Goal: Transaction & Acquisition: Obtain resource

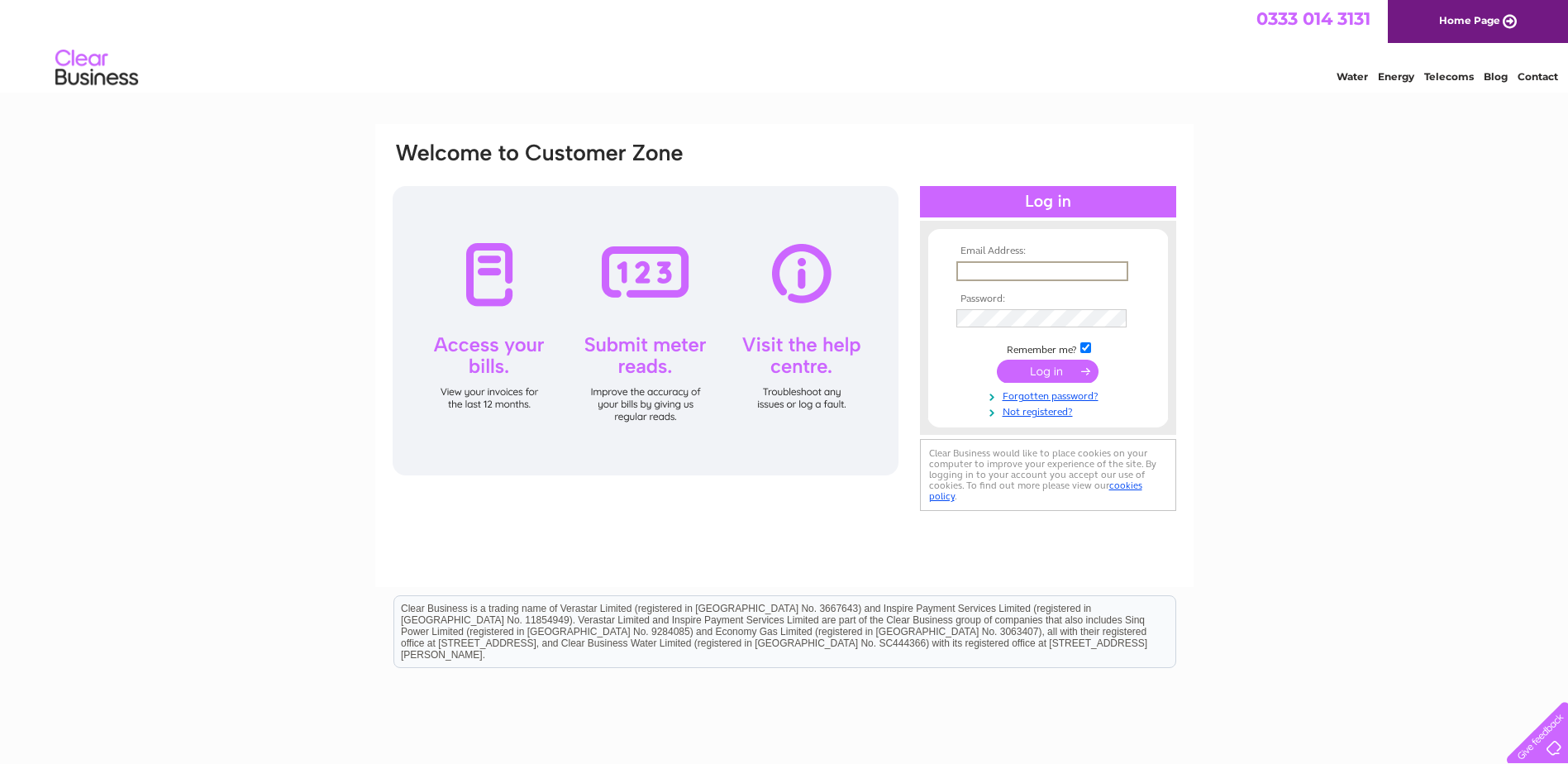
click at [992, 269] on input "text" at bounding box center [1042, 271] width 172 height 20
type input "fayew@aspiremembranes.co.uk"
click at [997, 360] on input "submit" at bounding box center [1047, 371] width 101 height 23
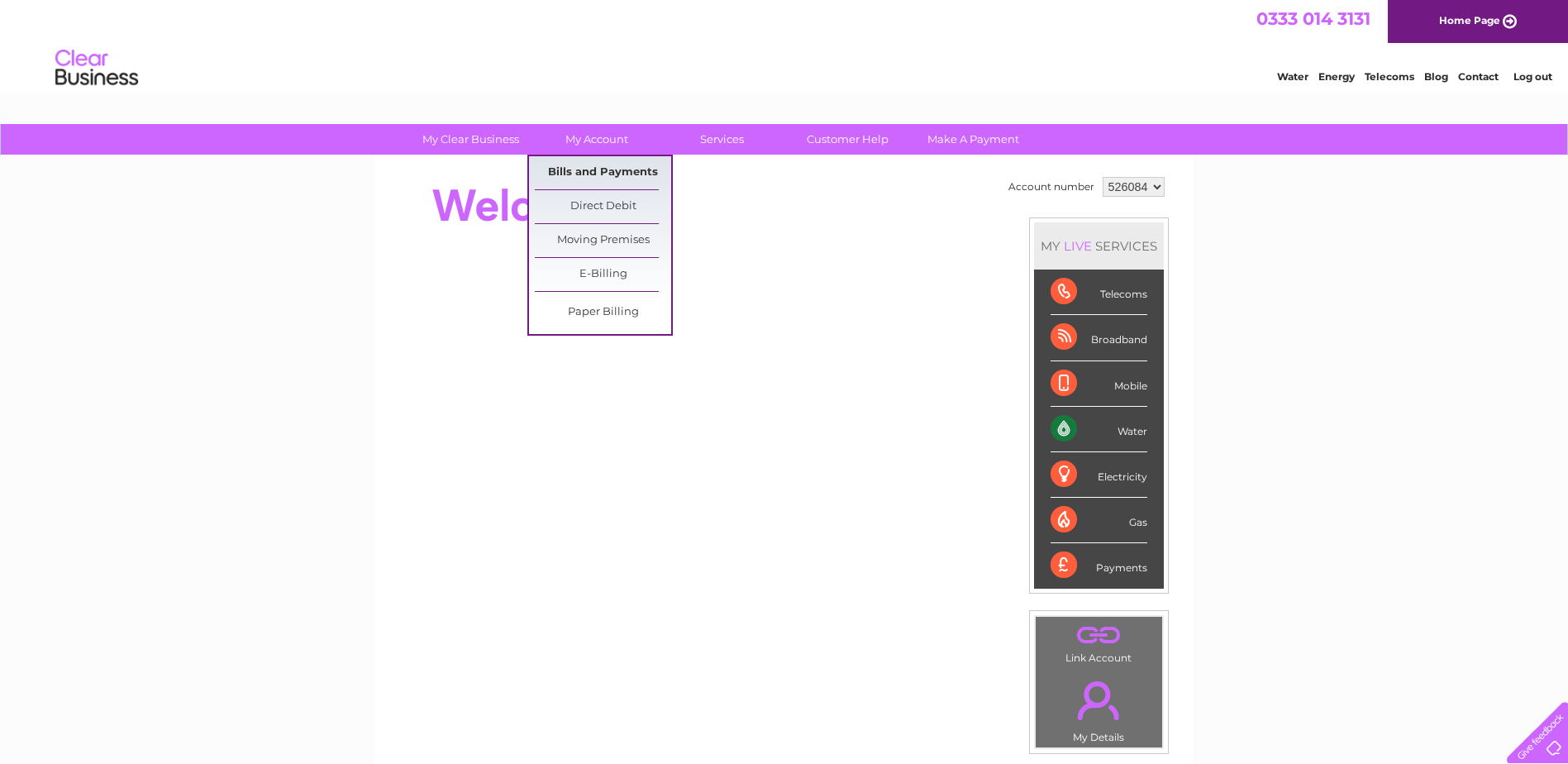
click at [627, 168] on link "Bills and Payments" at bounding box center [603, 172] width 136 height 34
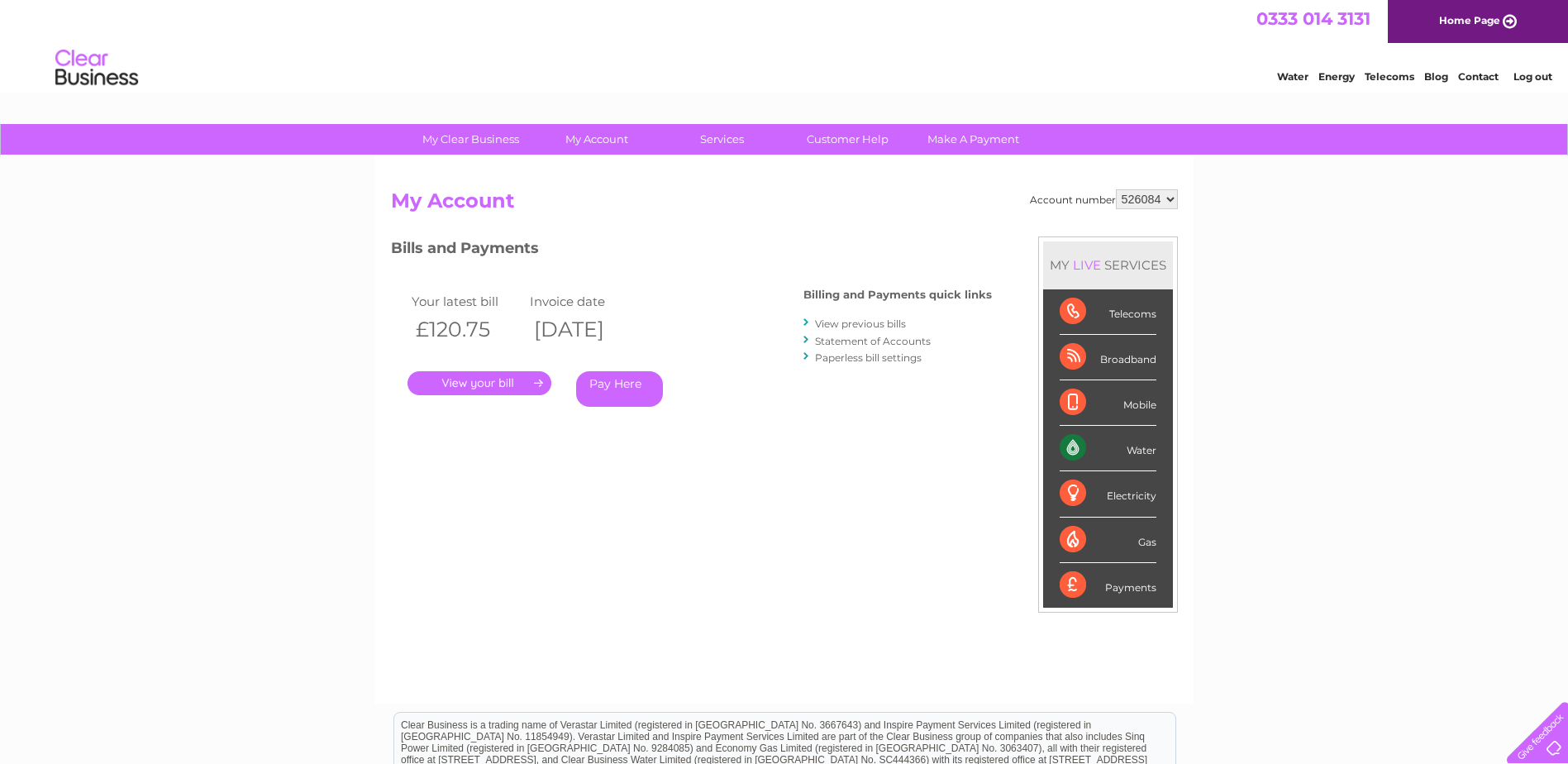
click at [492, 382] on link "." at bounding box center [480, 383] width 144 height 24
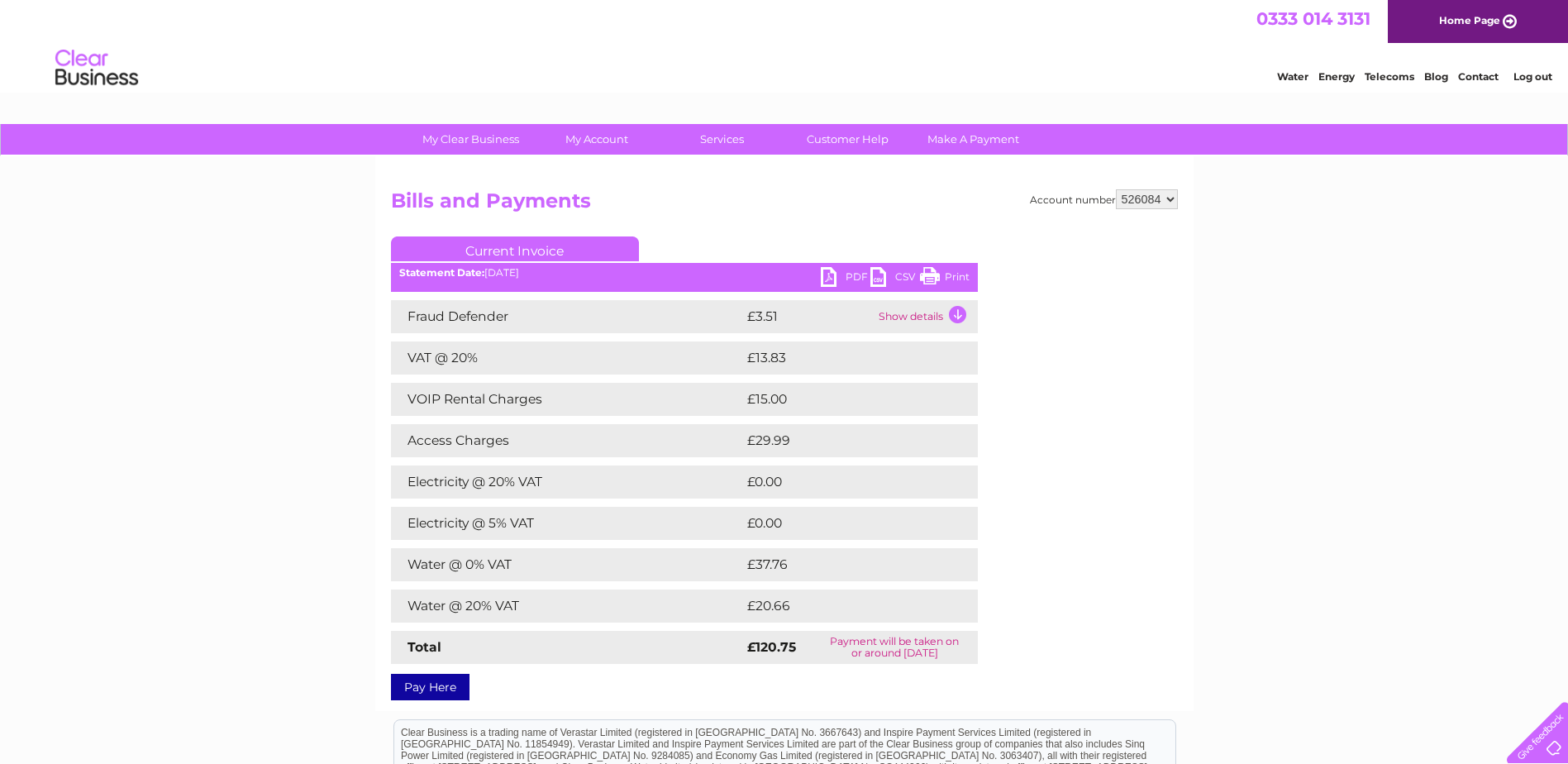
click at [855, 275] on link "PDF" at bounding box center [845, 279] width 50 height 24
click at [1534, 75] on link "Log out" at bounding box center [1533, 76] width 39 height 12
